Goal: Task Accomplishment & Management: Use online tool/utility

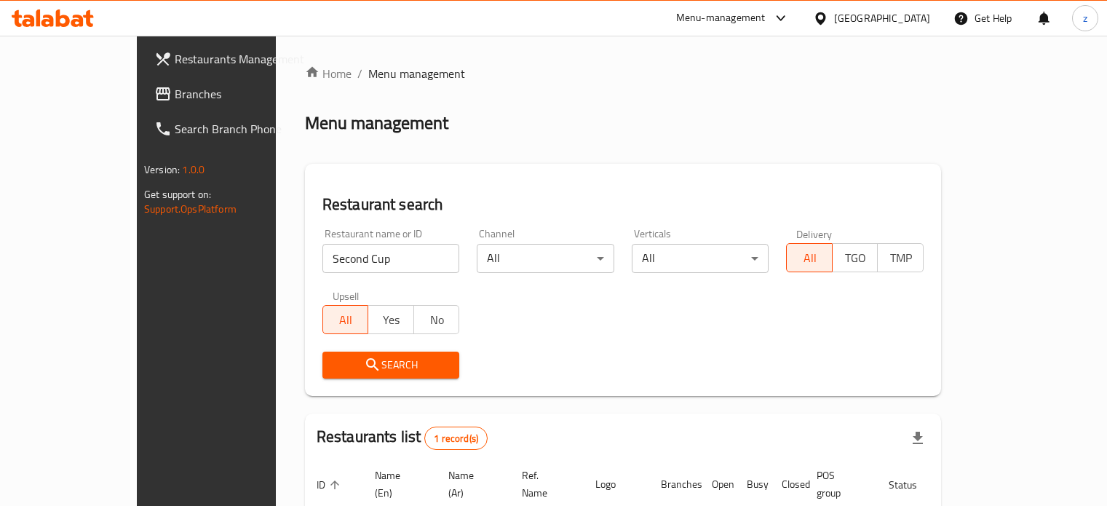
scroll to position [114, 0]
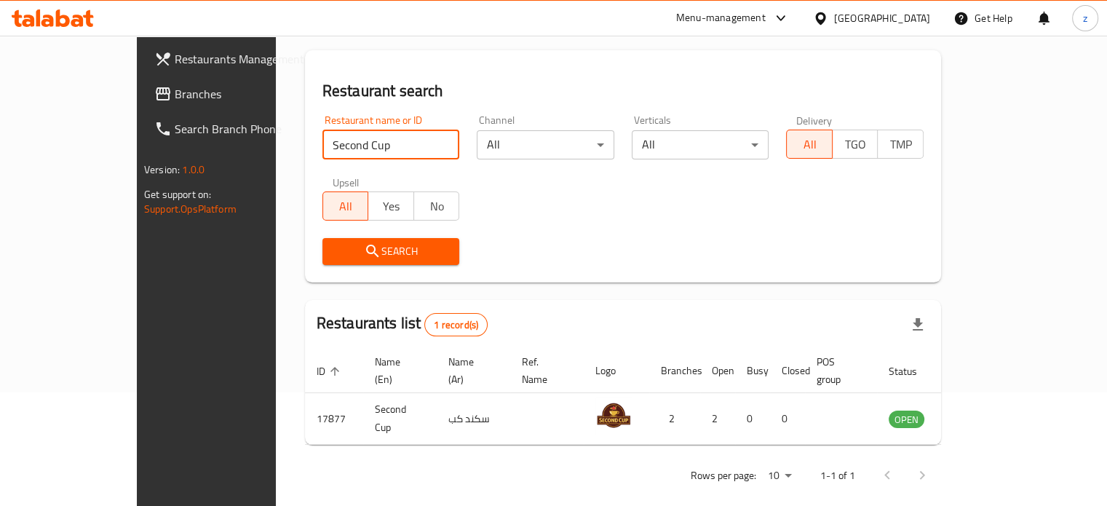
drag, startPoint x: 305, startPoint y: 143, endPoint x: 167, endPoint y: 136, distance: 137.7
click at [167, 136] on div "Restaurants Management Branches Search Branch Phone Version: 1.0.0 Get support …" at bounding box center [553, 222] width 833 height 601
type input "[GEOGRAPHIC_DATA]"
click at [349, 255] on span "Search" at bounding box center [391, 251] width 114 height 18
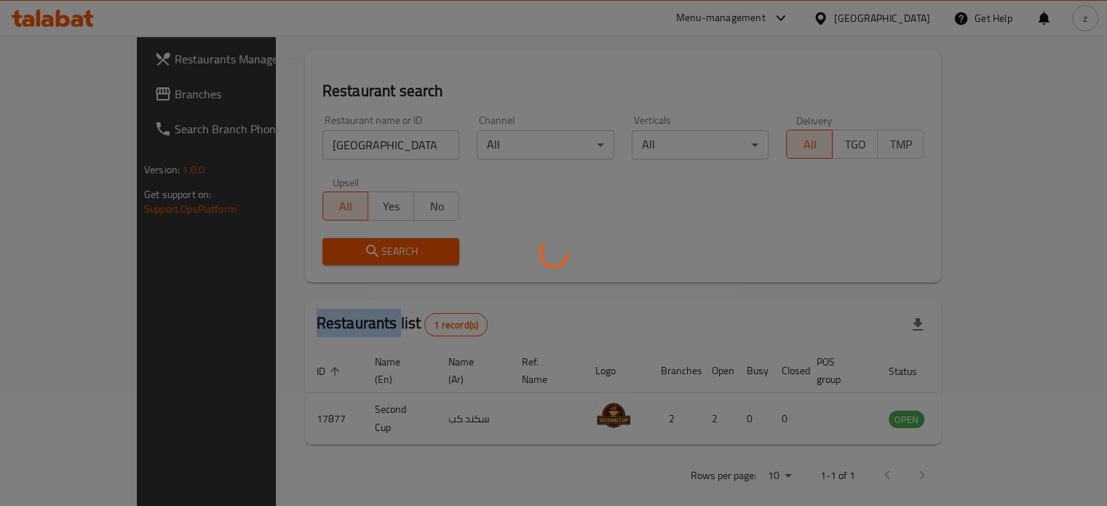
click at [349, 255] on div at bounding box center [553, 253] width 1107 height 506
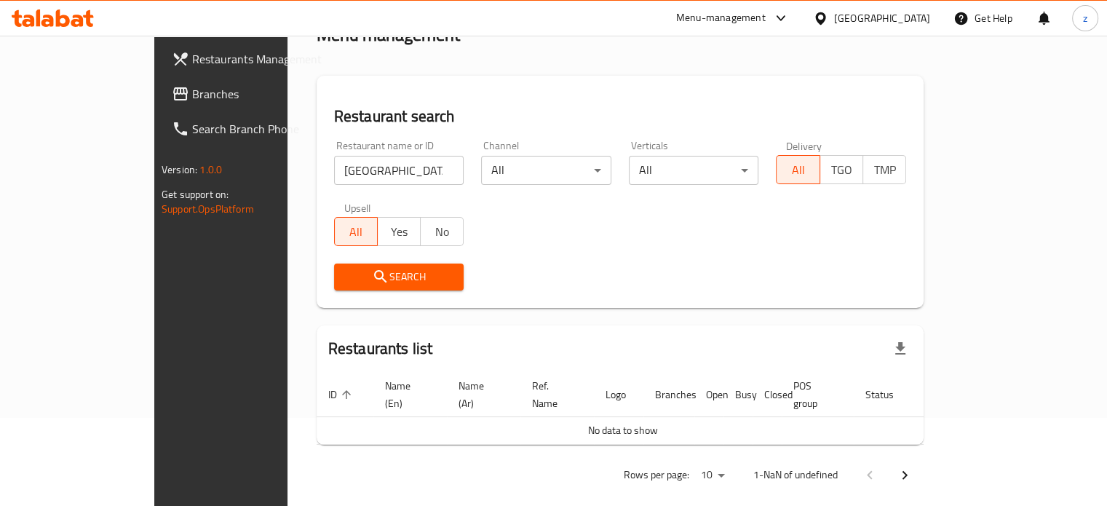
click at [334, 168] on input "[GEOGRAPHIC_DATA]" at bounding box center [399, 170] width 130 height 29
drag, startPoint x: 323, startPoint y: 260, endPoint x: 310, endPoint y: 265, distance: 14.1
click at [325, 260] on div "Search" at bounding box center [399, 277] width 148 height 44
click at [374, 273] on icon "submit" at bounding box center [380, 276] width 12 height 12
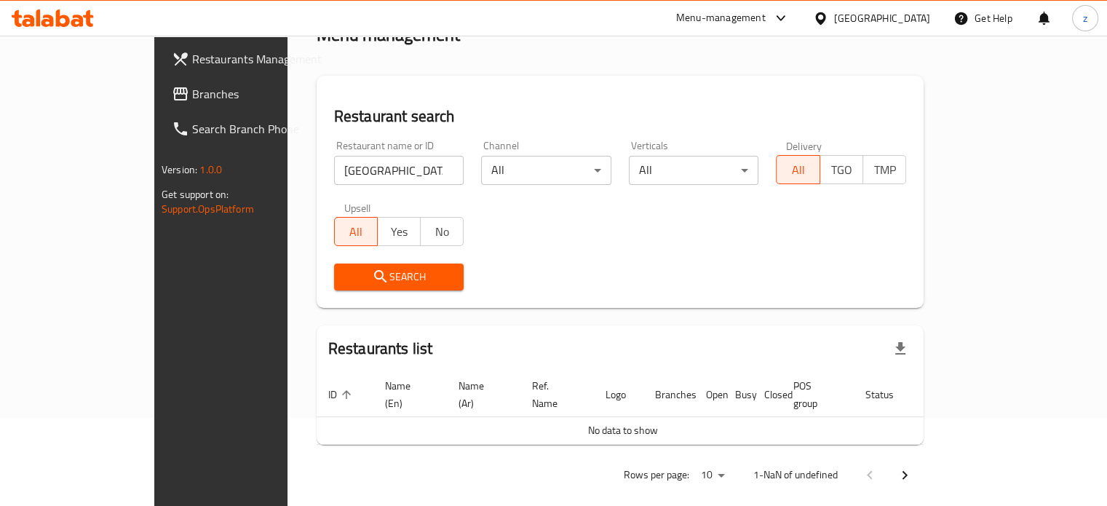
click at [374, 273] on icon "submit" at bounding box center [380, 276] width 12 height 12
drag, startPoint x: 370, startPoint y: 172, endPoint x: 122, endPoint y: 162, distance: 248.3
click at [154, 164] on div "Restaurants Management Branches Search Branch Phone Version: 1.0.0 Get support …" at bounding box center [553, 236] width 798 height 576
click button "Search" at bounding box center [399, 276] width 130 height 27
click at [346, 278] on span "Search" at bounding box center [399, 277] width 107 height 18
